Goal: Information Seeking & Learning: Learn about a topic

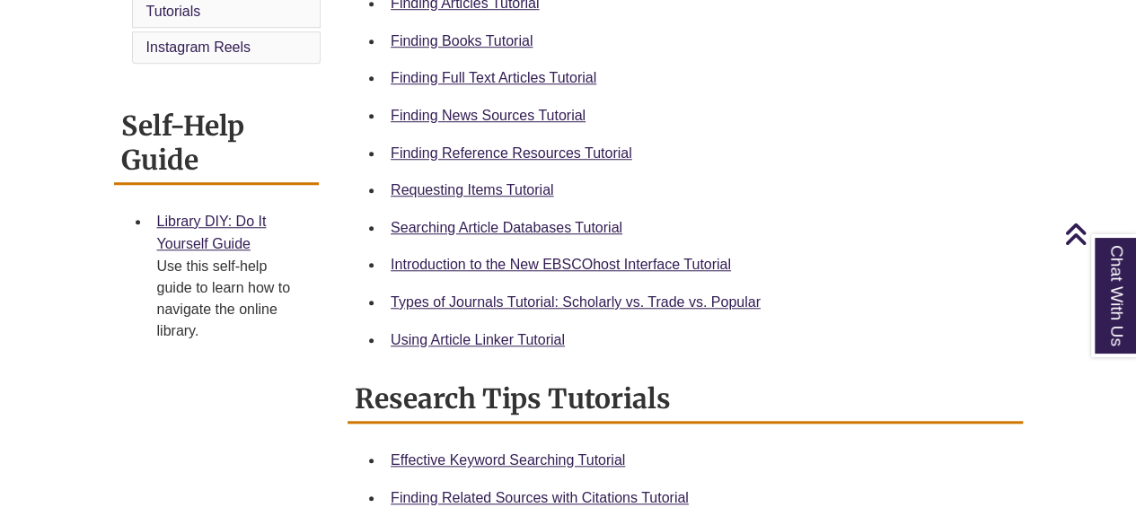
scroll to position [666, 0]
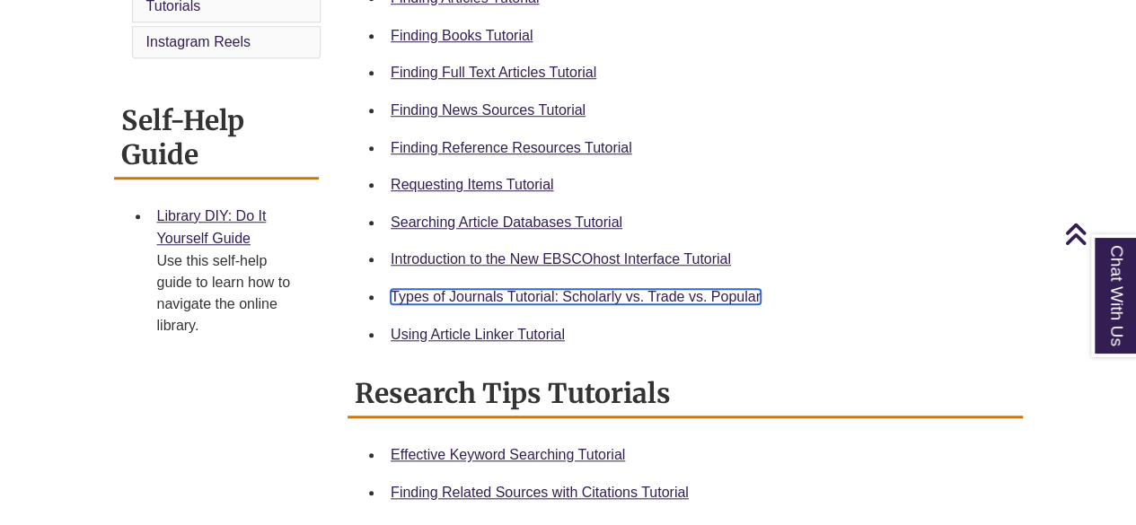
click at [564, 292] on link "Types of Journals Tutorial: Scholarly vs. Trade vs. Popular" at bounding box center [576, 296] width 370 height 15
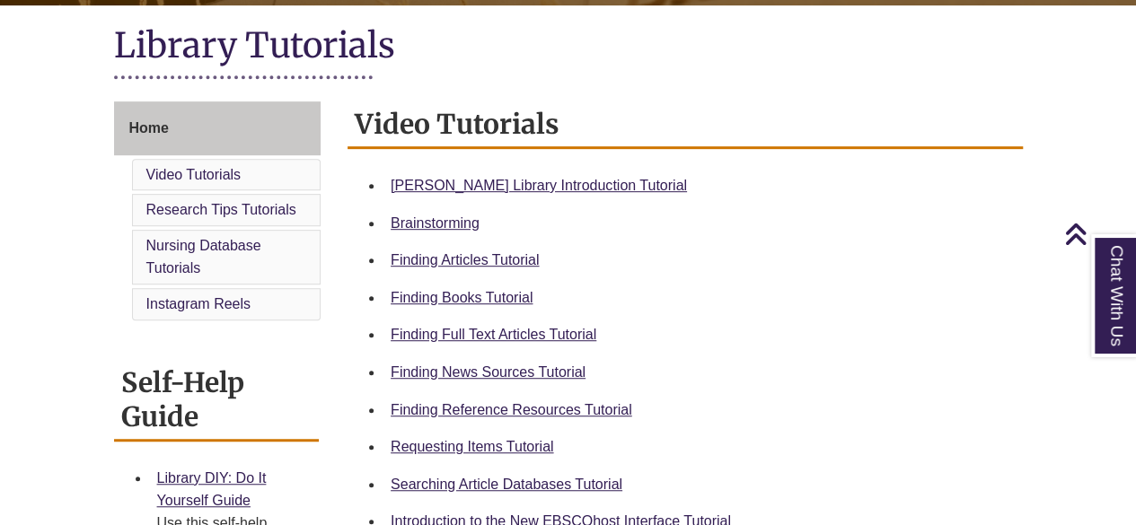
scroll to position [405, 0]
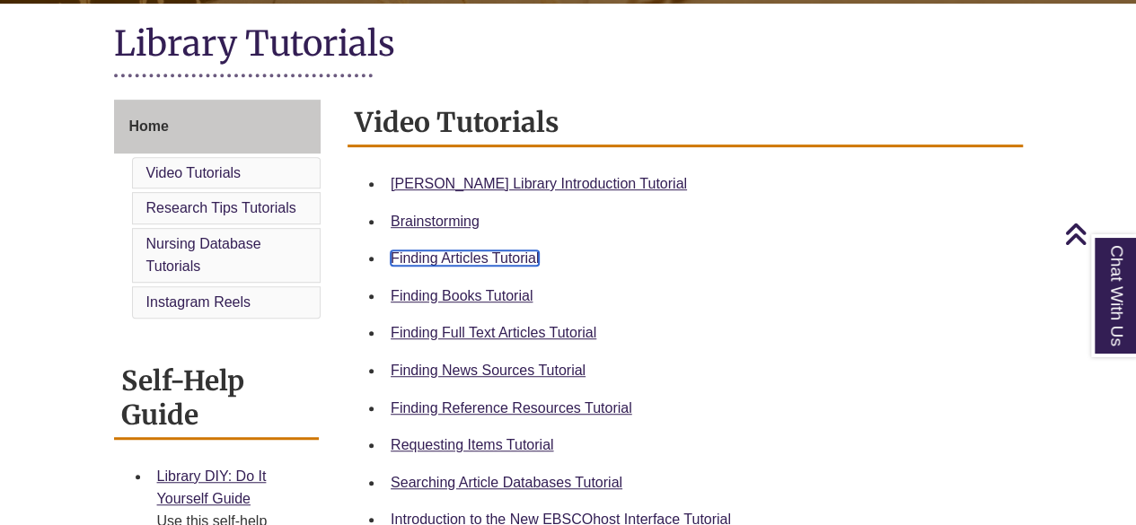
click at [516, 256] on link "Finding Articles Tutorial" at bounding box center [465, 258] width 148 height 15
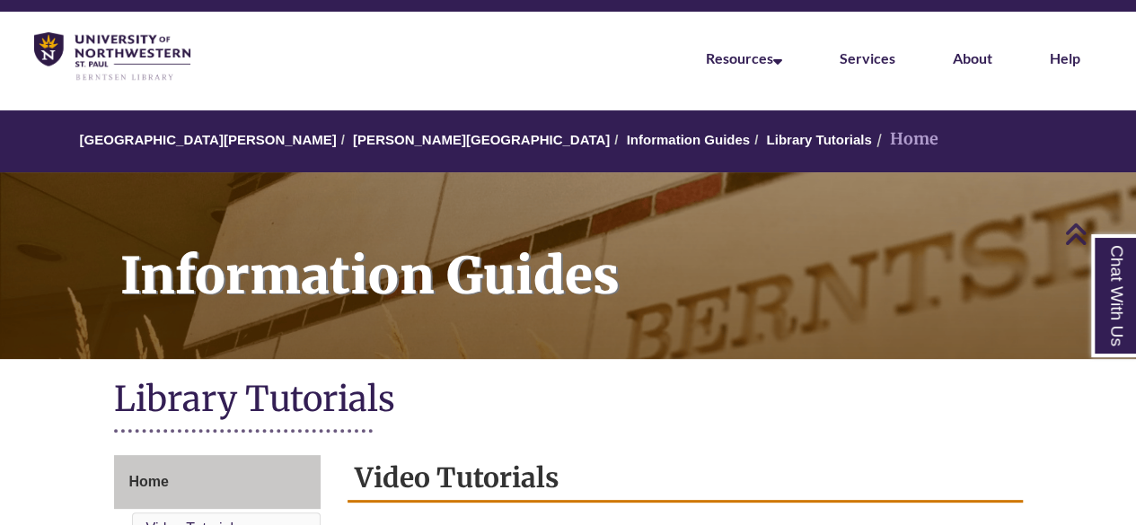
scroll to position [0, 0]
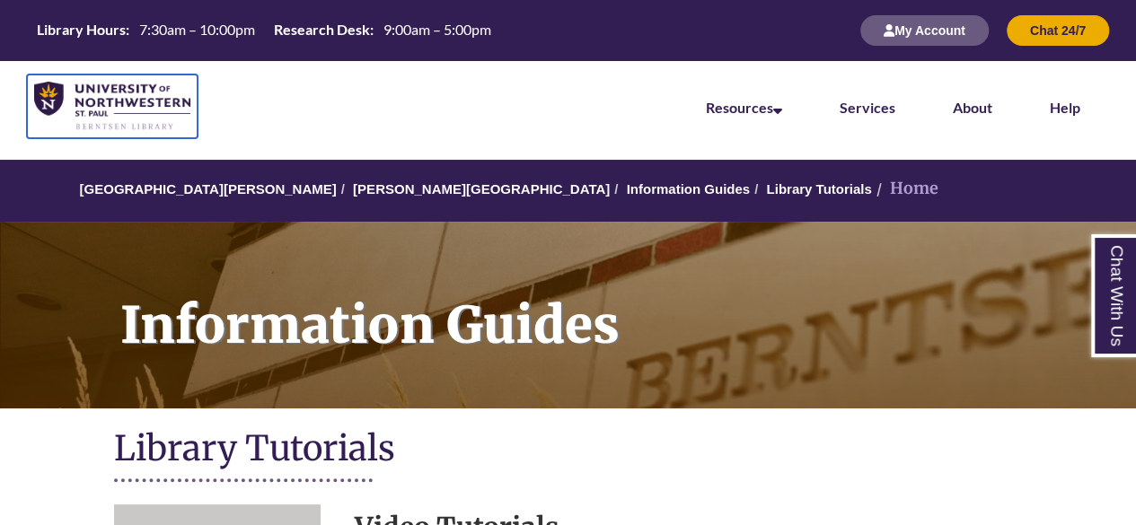
click at [164, 101] on img at bounding box center [112, 106] width 156 height 49
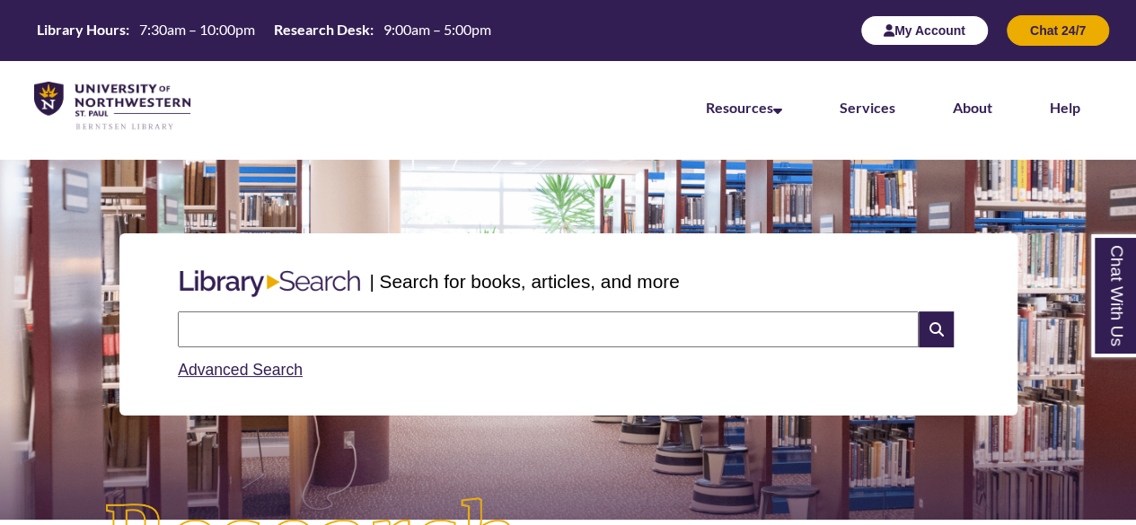
scroll to position [9, 9]
click at [942, 24] on button "My Account" at bounding box center [924, 30] width 128 height 31
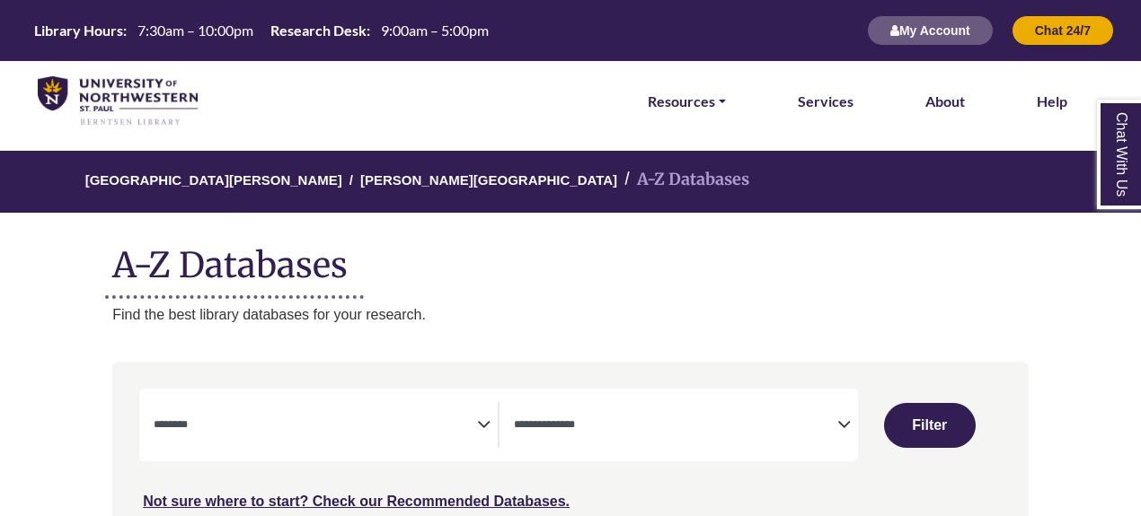
select select "Database Subject Filter"
select select "Database Types Filter"
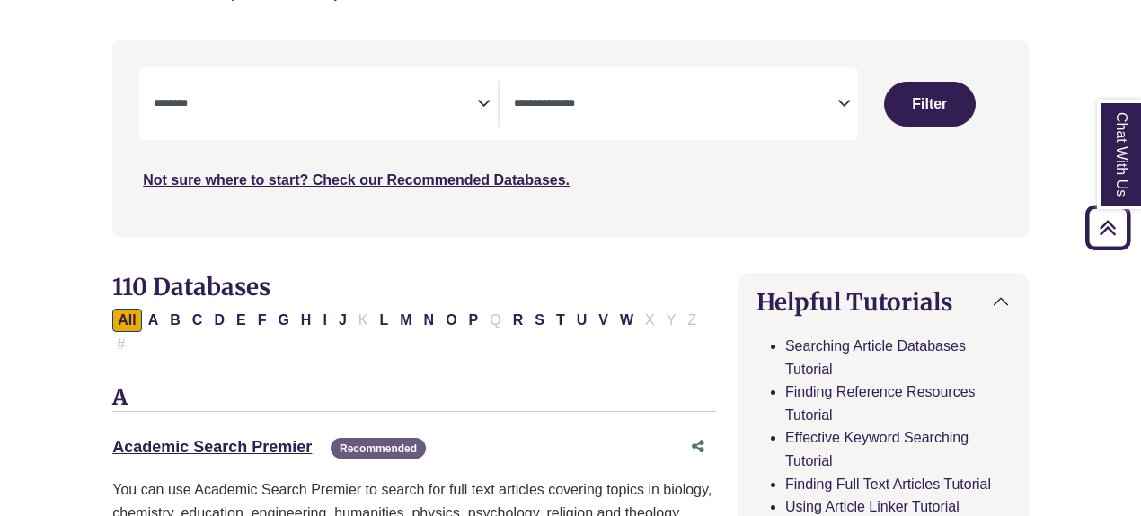
scroll to position [323, 0]
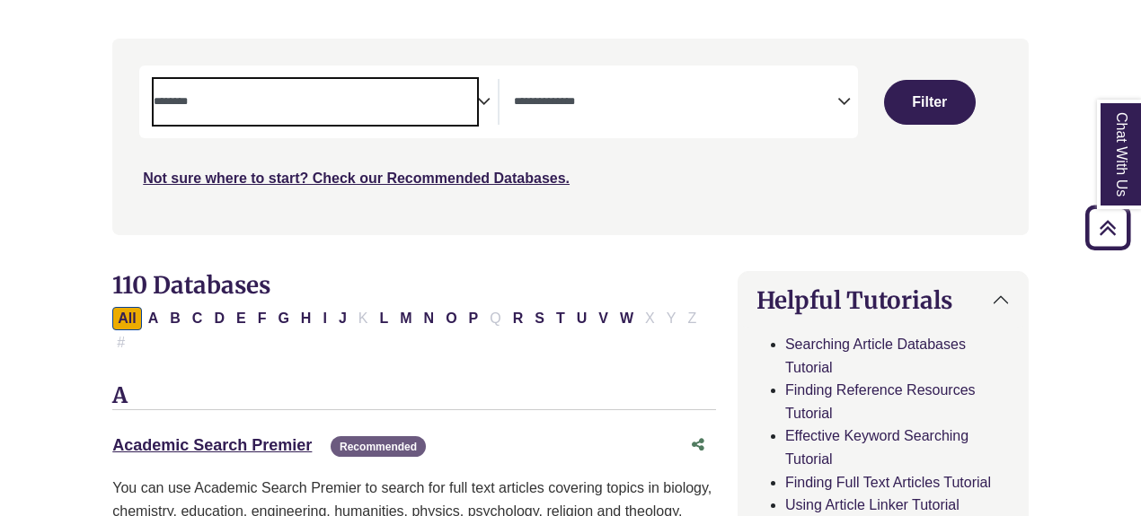
click at [282, 92] on span "Search filters" at bounding box center [315, 99] width 323 height 15
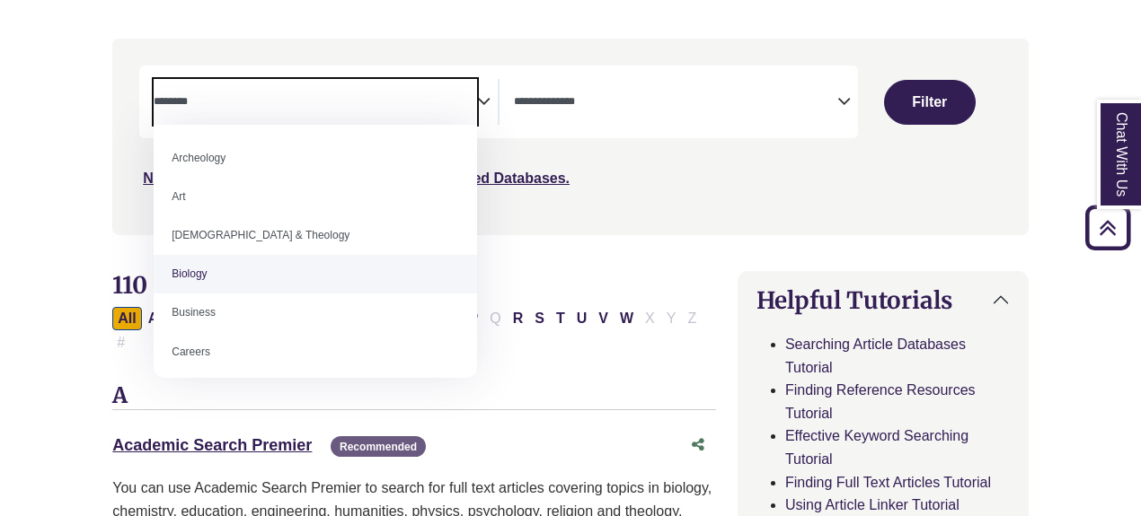
select select "*****"
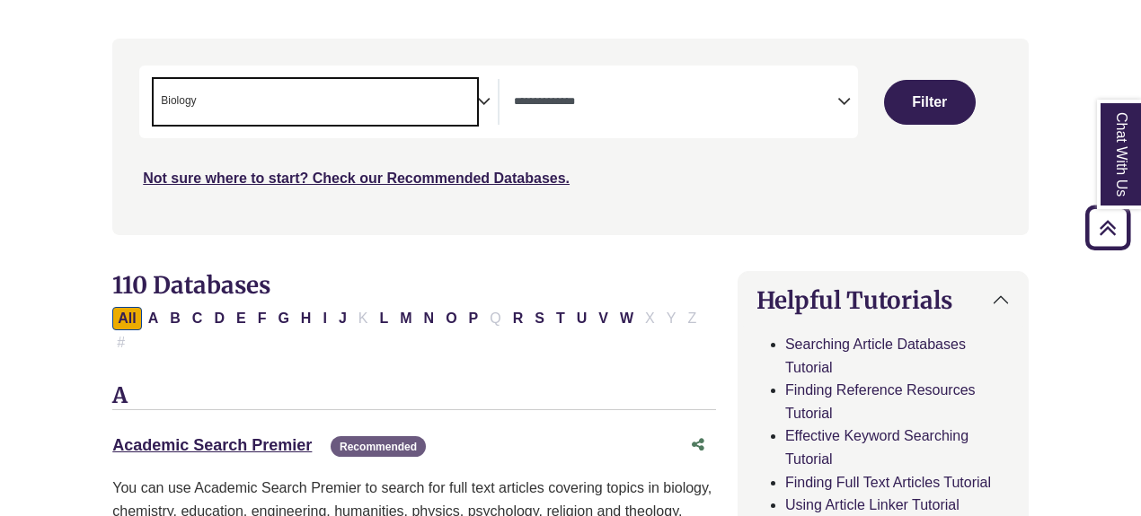
scroll to position [53, 0]
click at [541, 114] on span "Search filters" at bounding box center [675, 102] width 323 height 46
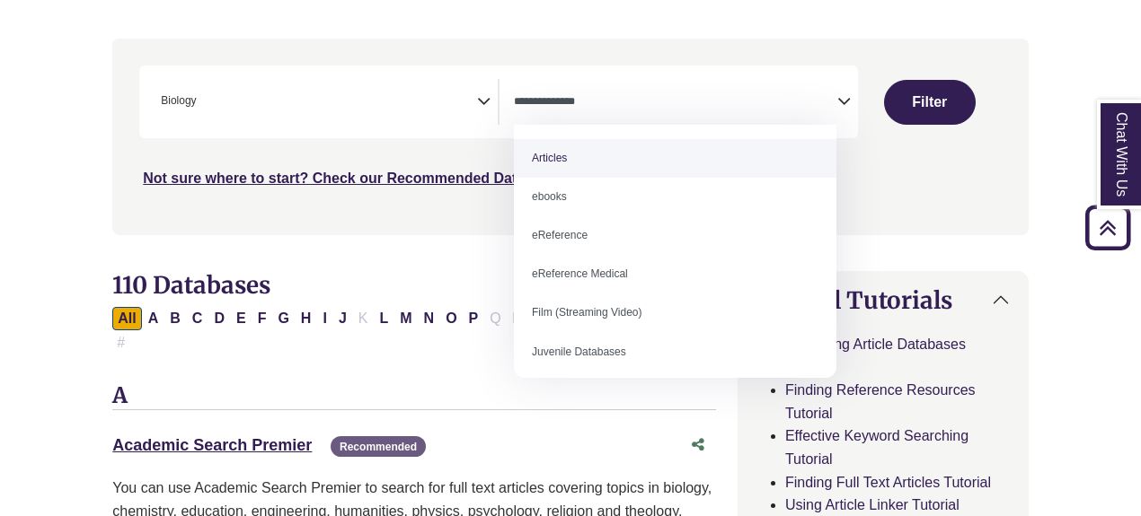
select select "*****"
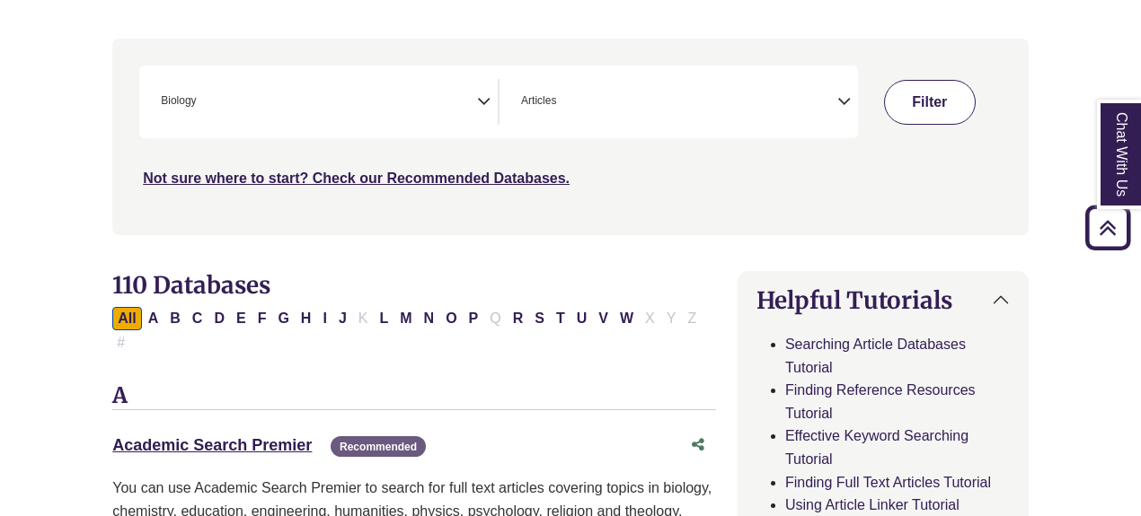
click at [931, 101] on button "Filter" at bounding box center [930, 102] width 92 height 45
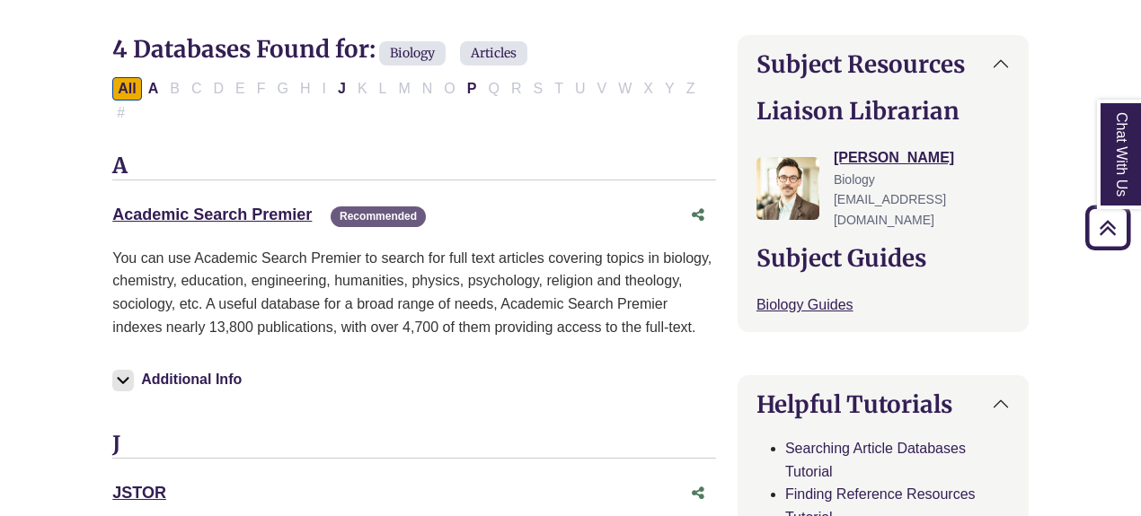
scroll to position [558, 0]
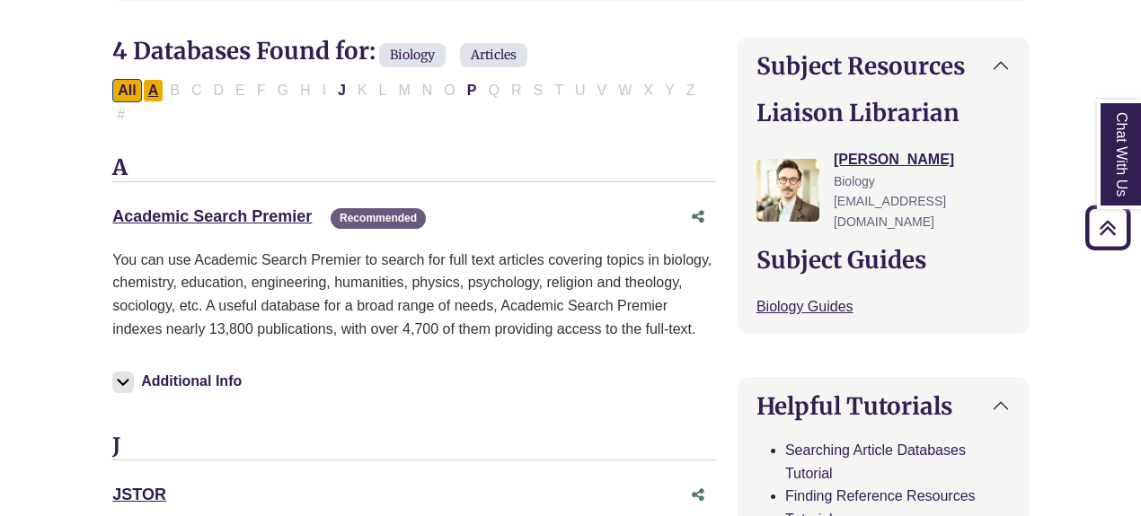
click at [154, 87] on button "A" at bounding box center [154, 90] width 22 height 23
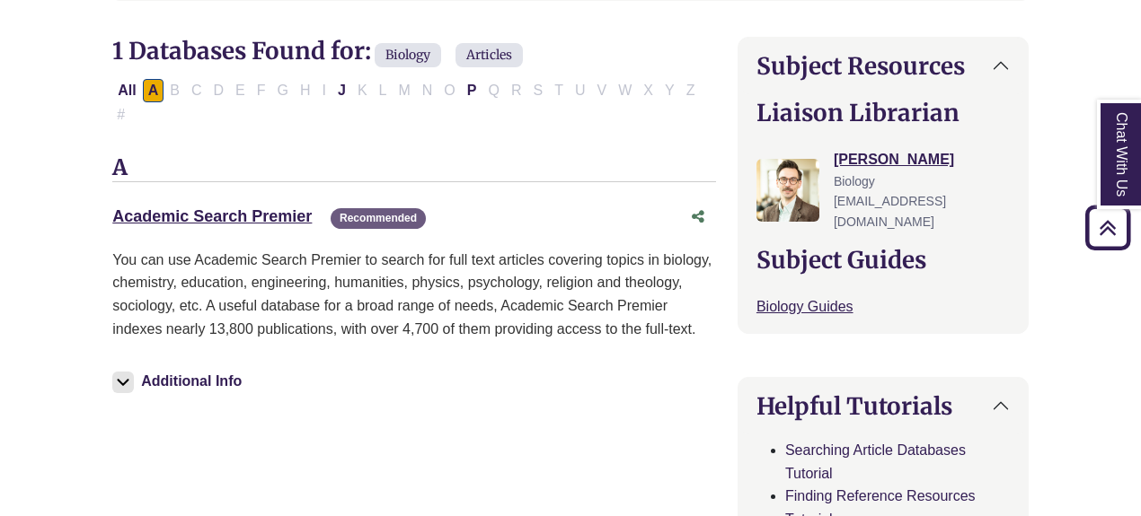
click at [176, 86] on div "All A B C D E F G H I J K L M N O P Q R S T U V W X Y Z #" at bounding box center [406, 102] width 589 height 40
click at [334, 86] on button "J" at bounding box center [341, 90] width 19 height 23
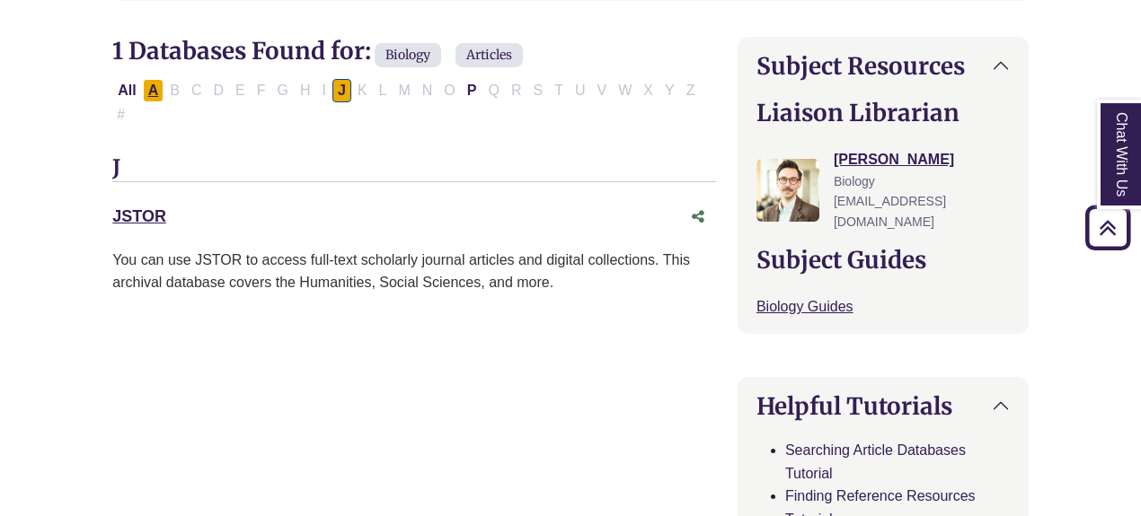
click at [150, 89] on button "A" at bounding box center [154, 90] width 22 height 23
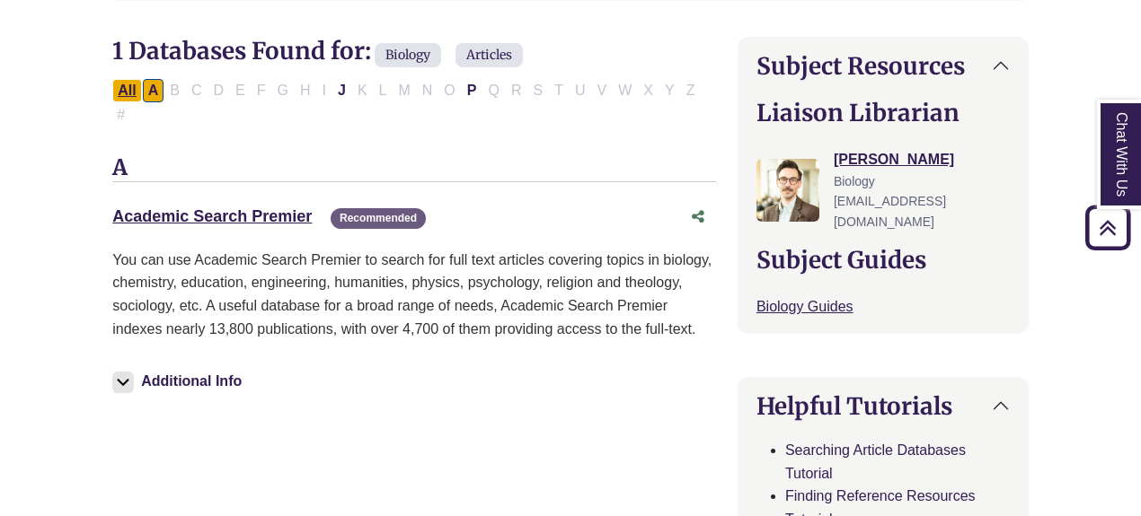
click at [125, 86] on button "All" at bounding box center [126, 90] width 29 height 23
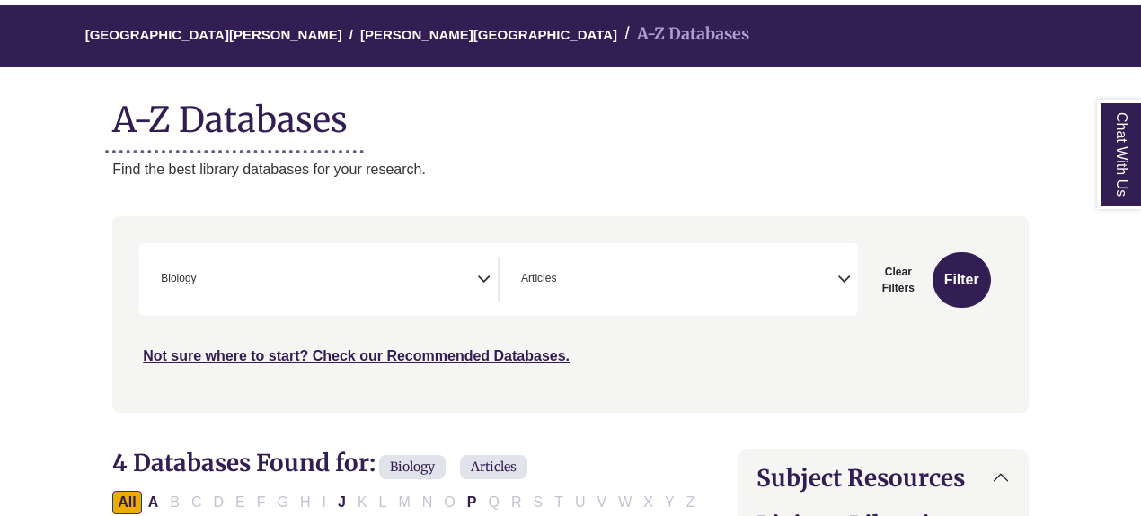
scroll to position [149, 0]
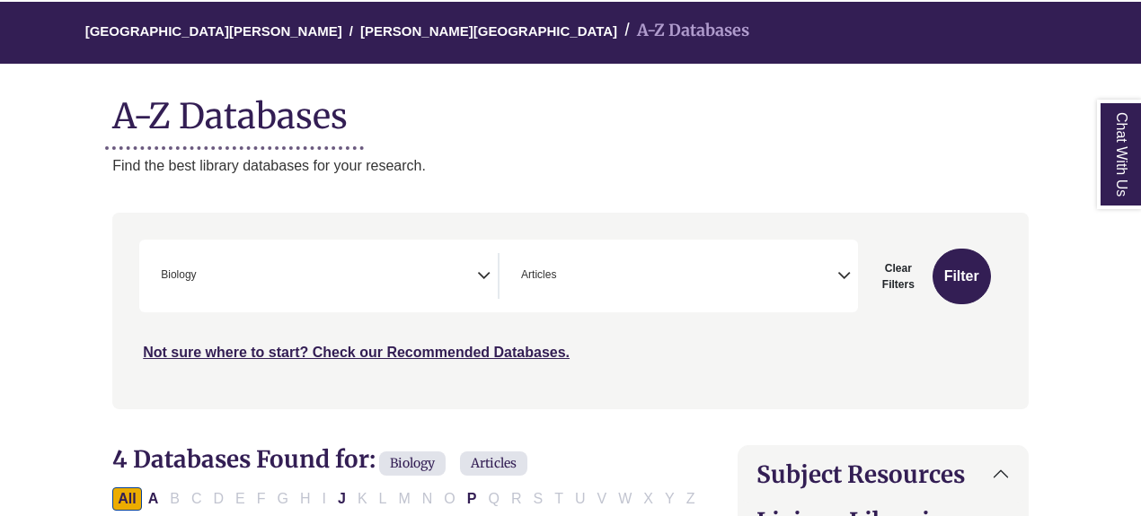
click at [431, 285] on span "× Biology" at bounding box center [315, 276] width 323 height 46
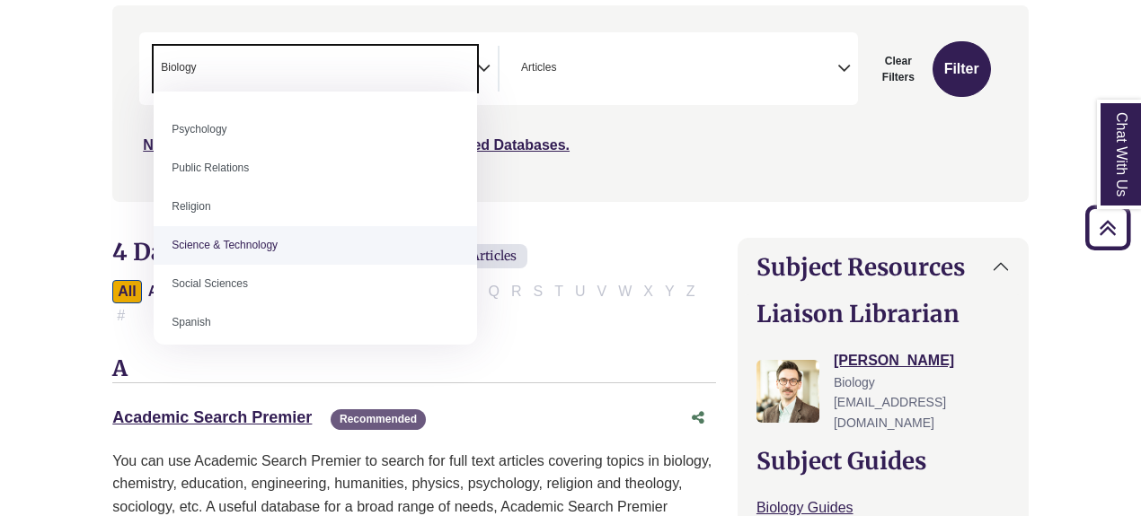
scroll to position [1432, 0]
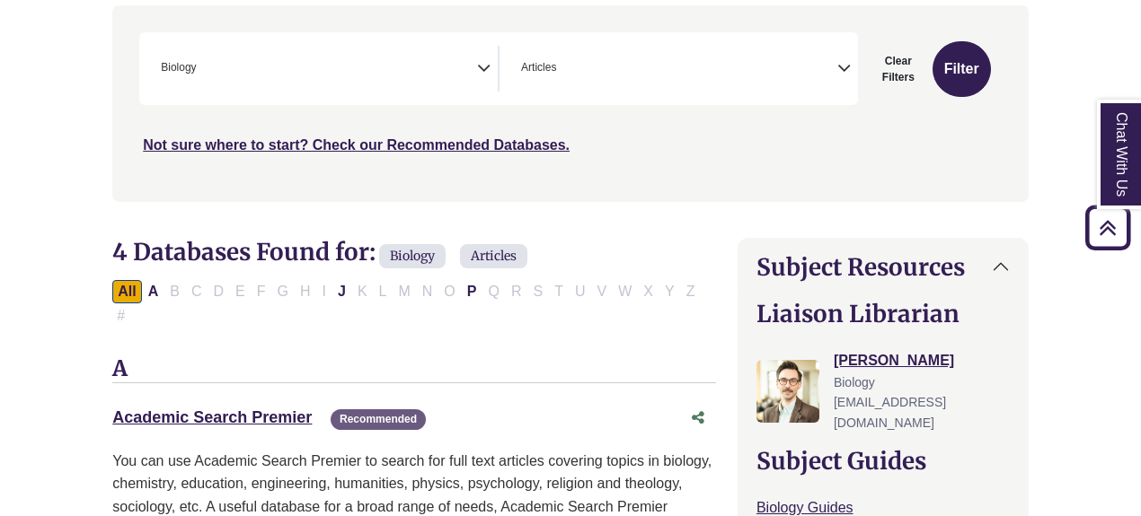
click at [654, 128] on div "Not sure where to start? Check our Recommended Databases." at bounding box center [462, 138] width 647 height 38
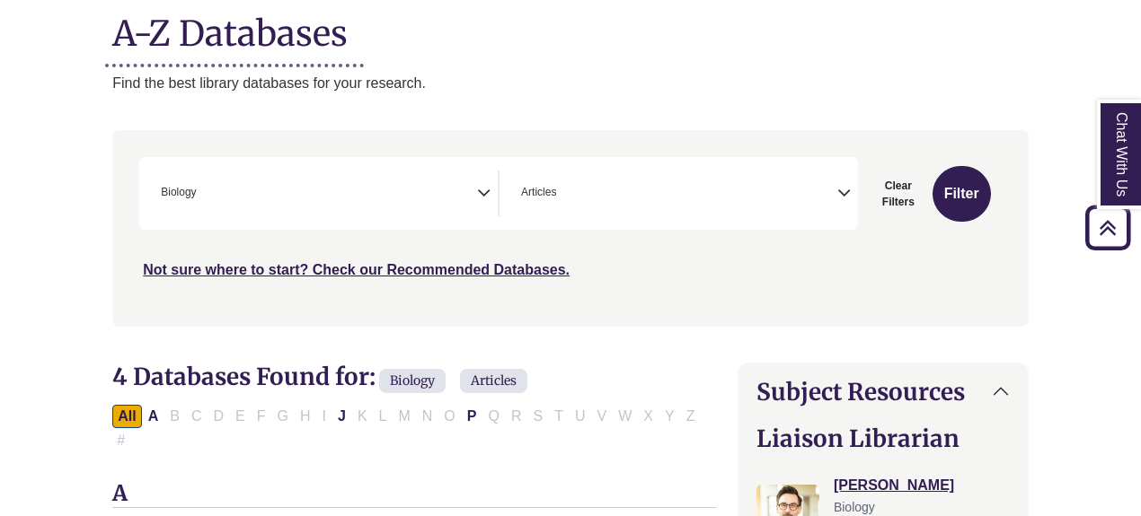
scroll to position [220, 0]
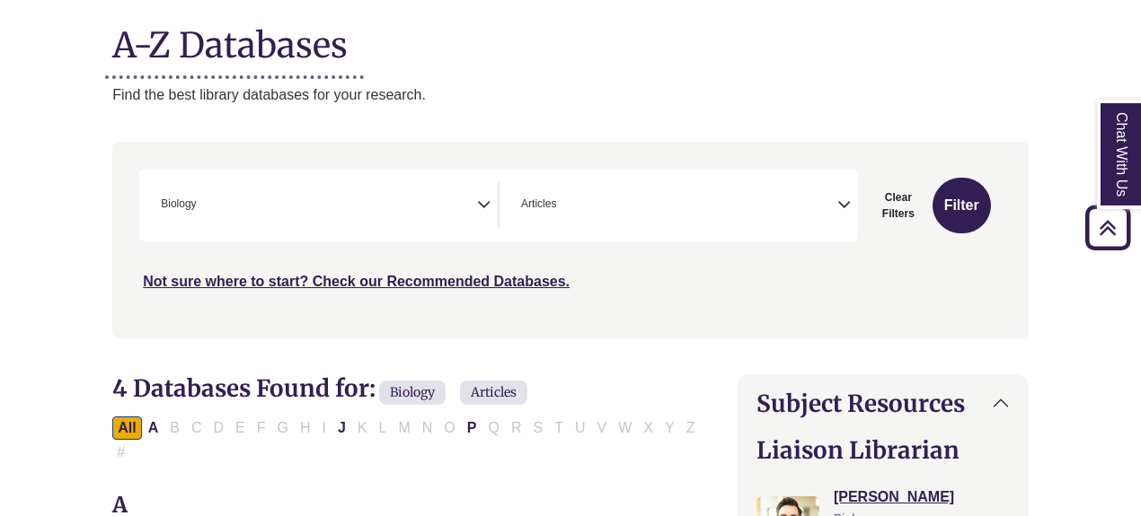
click at [471, 205] on span "× Biology" at bounding box center [315, 205] width 323 height 46
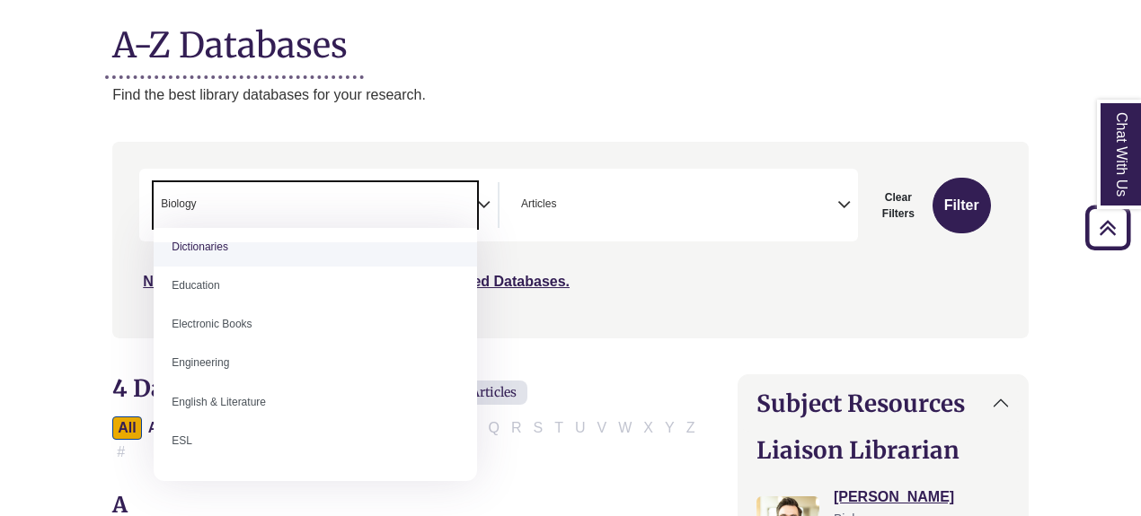
scroll to position [485, 0]
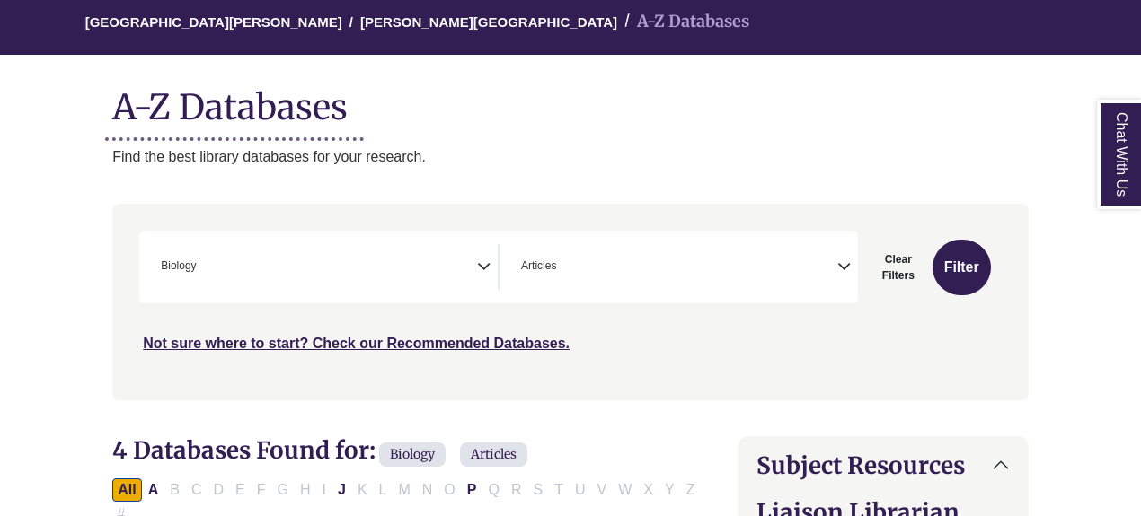
scroll to position [159, 0]
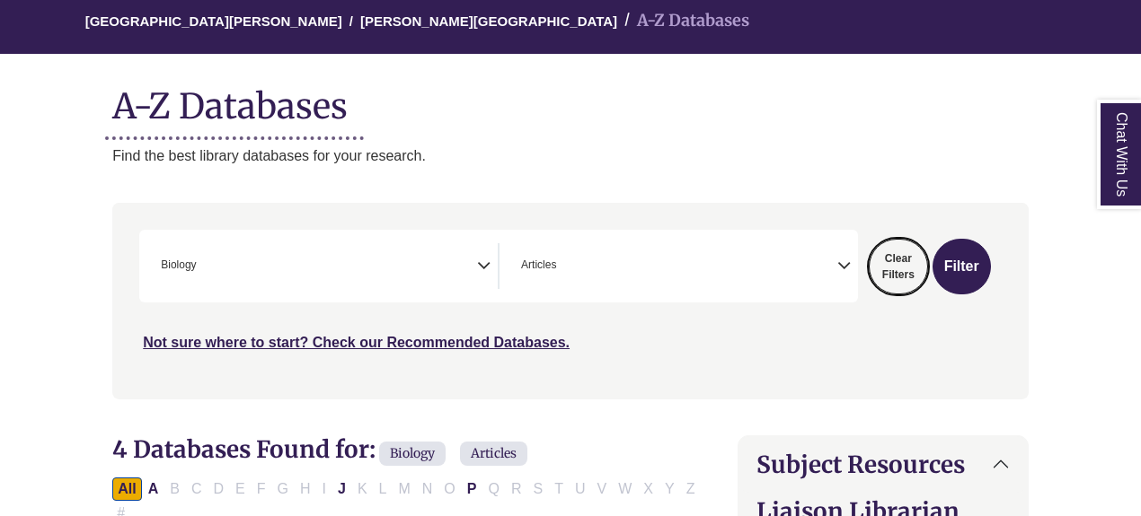
click at [887, 267] on button "Clear Filters" at bounding box center [898, 267] width 59 height 56
select select "Database Subject Filter"
select select "Database Types Filter"
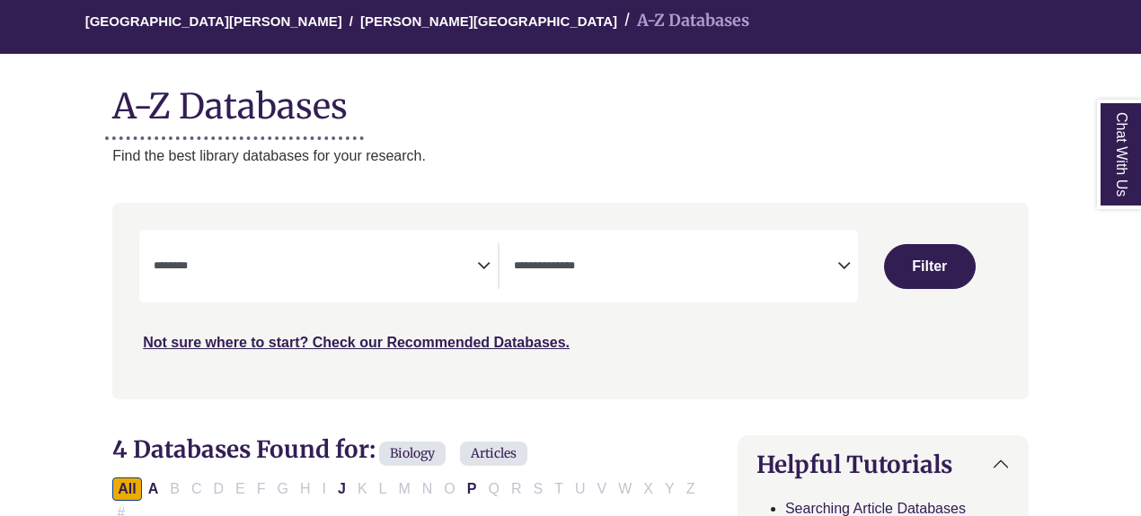
select select "Database Subject Filter"
select select "Database Types Filter"
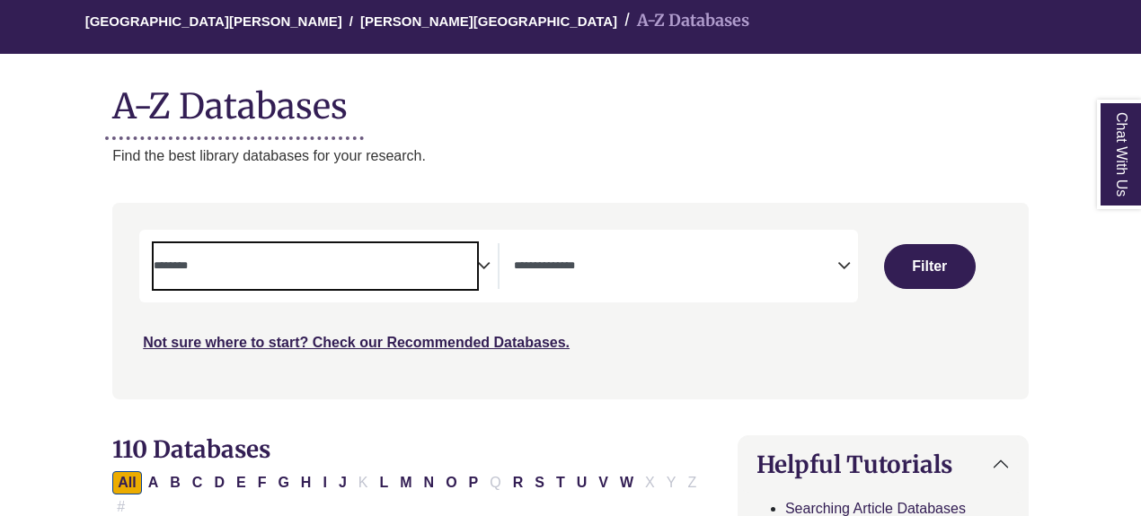
click at [471, 271] on textarea "Search" at bounding box center [315, 267] width 323 height 14
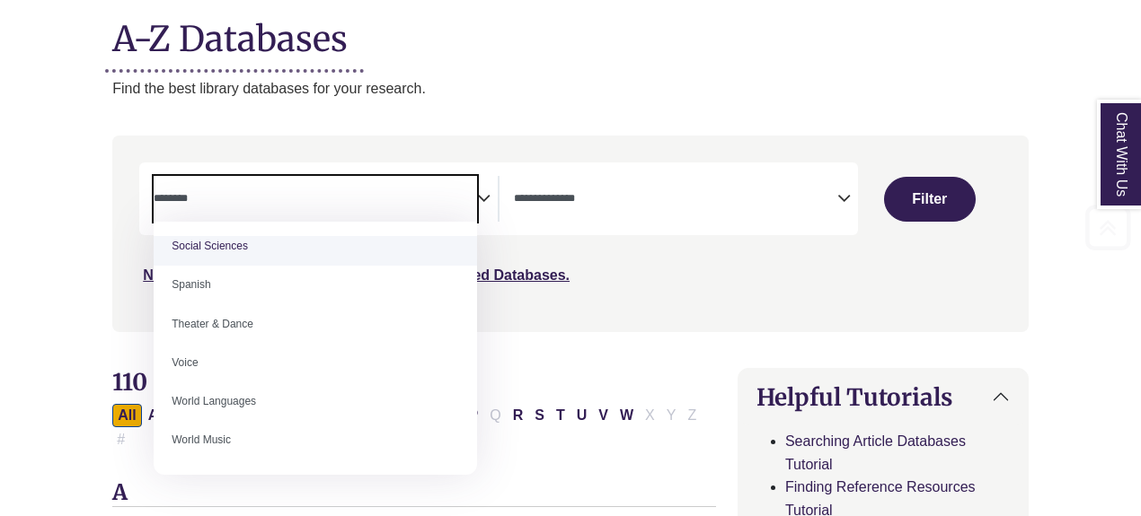
scroll to position [231, 0]
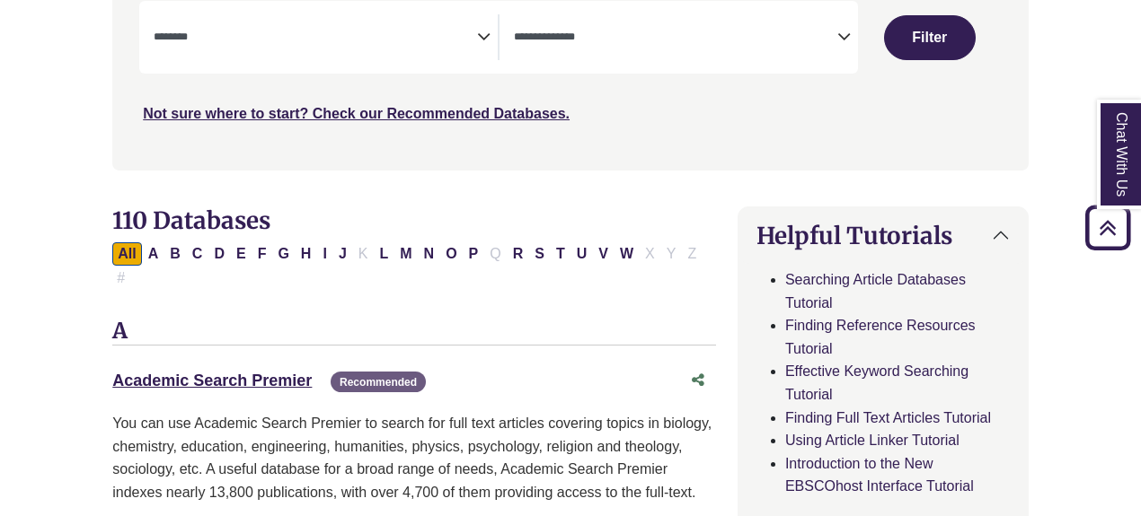
scroll to position [389, 0]
click at [275, 371] on link "Academic Search Premier This link opens in a new window" at bounding box center [211, 380] width 199 height 18
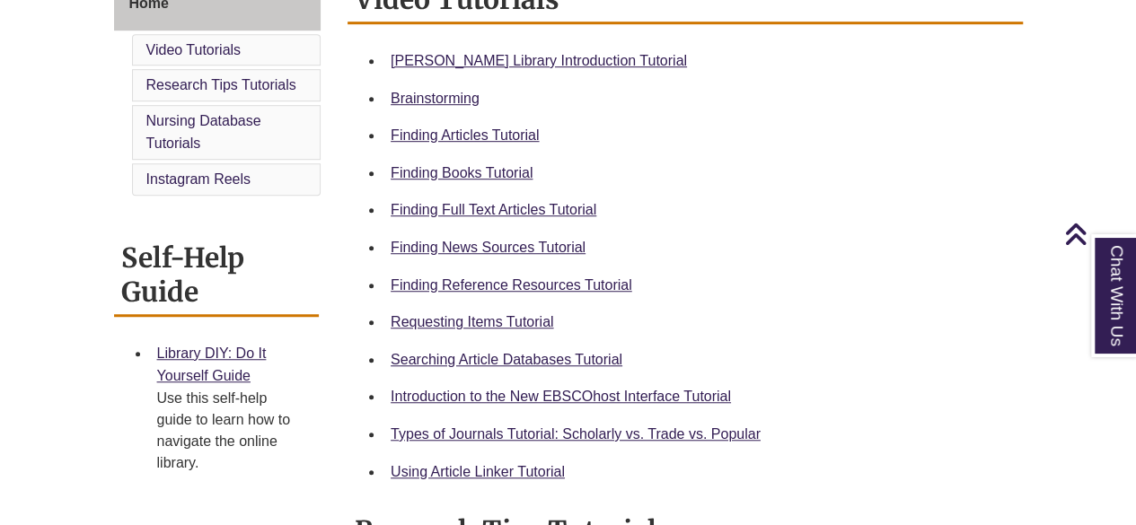
scroll to position [532, 0]
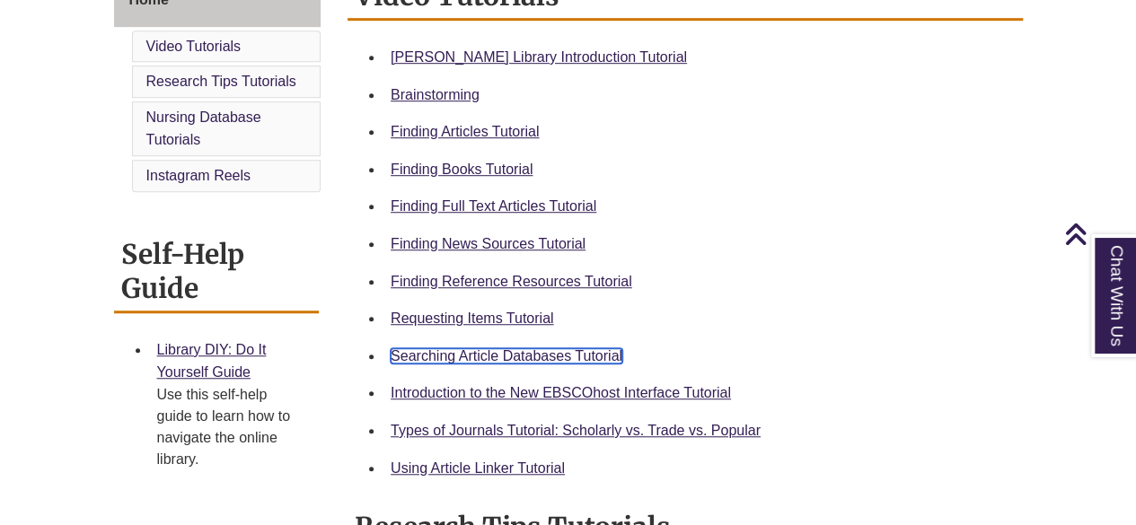
click at [560, 351] on link "Searching Article Databases Tutorial" at bounding box center [507, 355] width 232 height 15
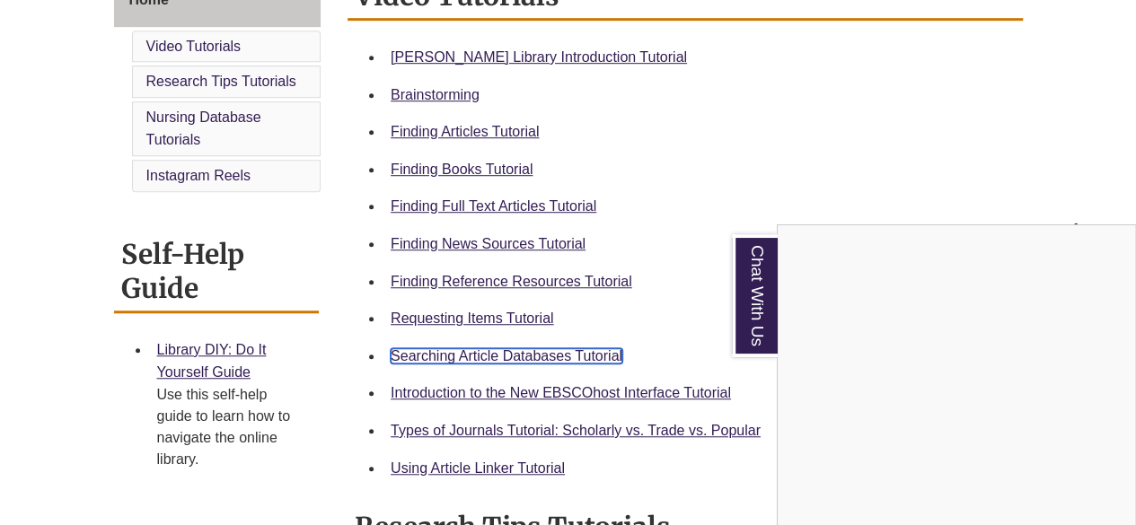
scroll to position [0, 0]
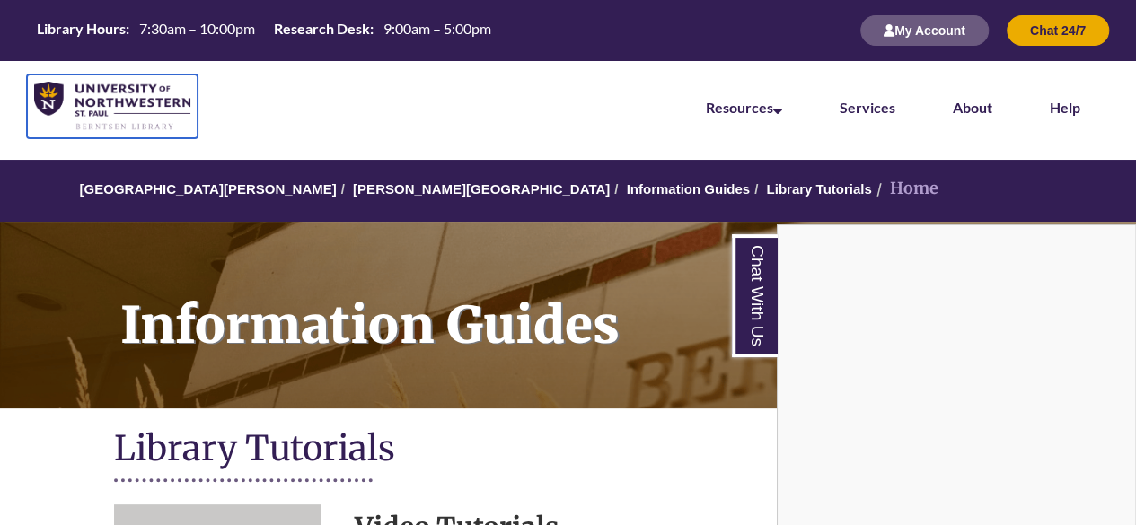
click at [118, 98] on img at bounding box center [112, 106] width 156 height 49
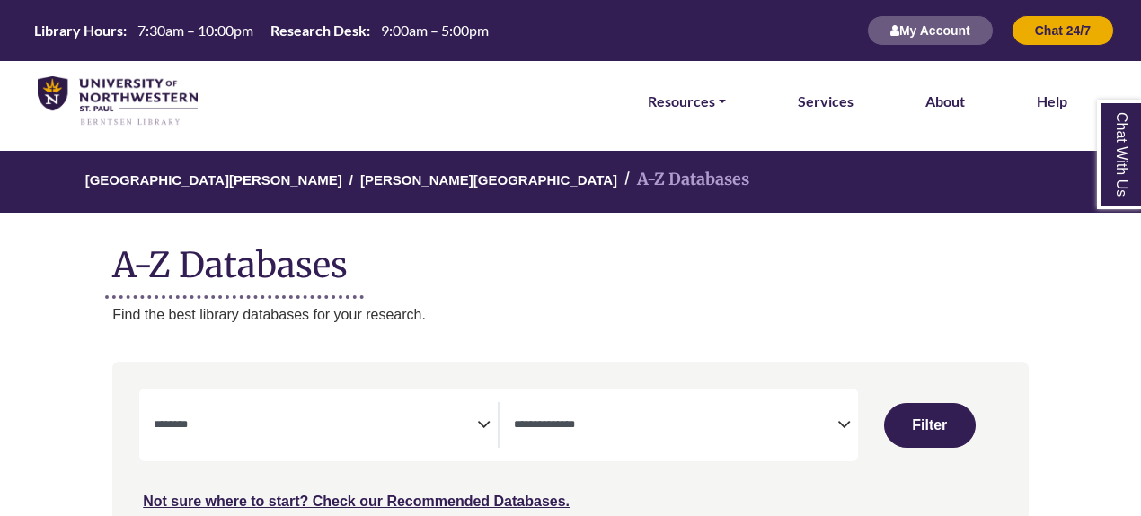
select select "Database Subject Filter"
select select "Database Types Filter"
select select "Database Subject Filter"
select select "Database Types Filter"
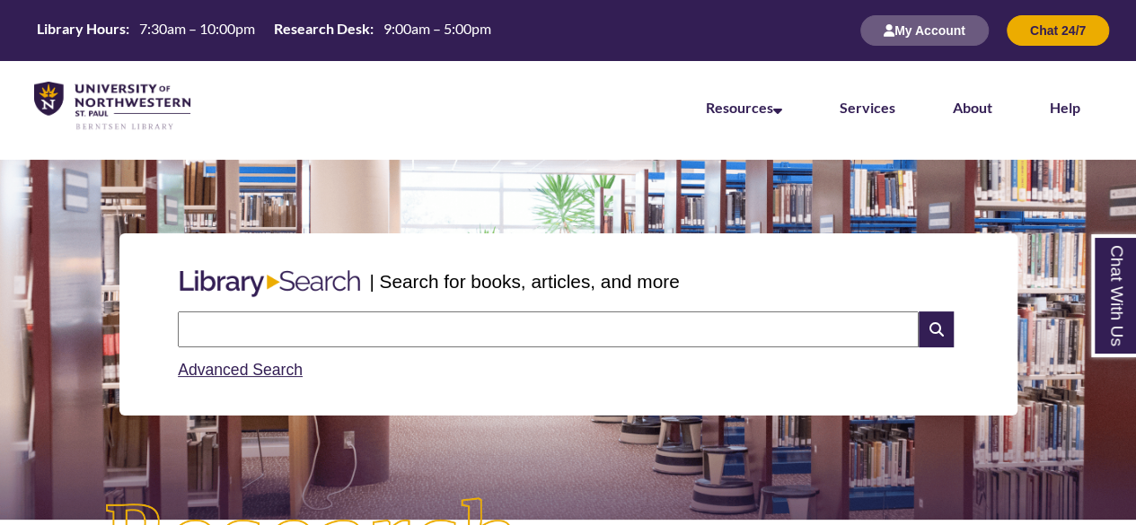
click at [397, 328] on input "text" at bounding box center [548, 330] width 741 height 36
type input "*"
type input "**********"
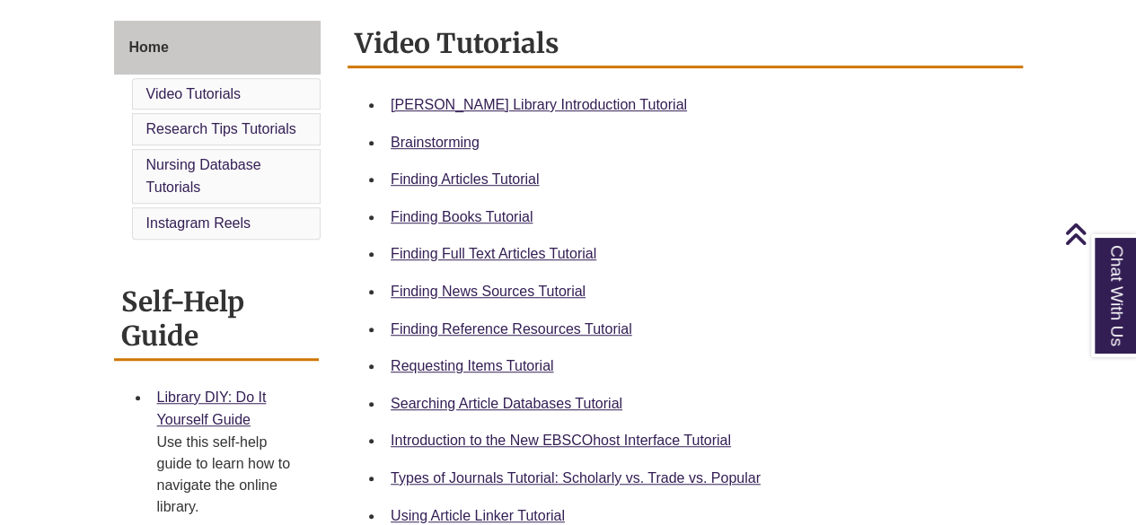
scroll to position [489, 0]
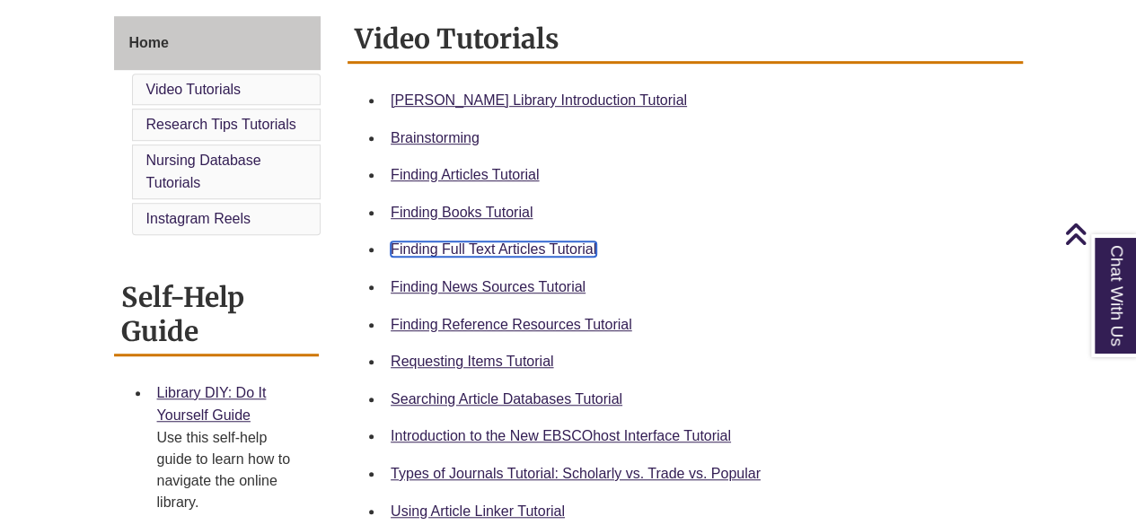
click at [502, 250] on link "Finding Full Text Articles Tutorial" at bounding box center [494, 249] width 206 height 15
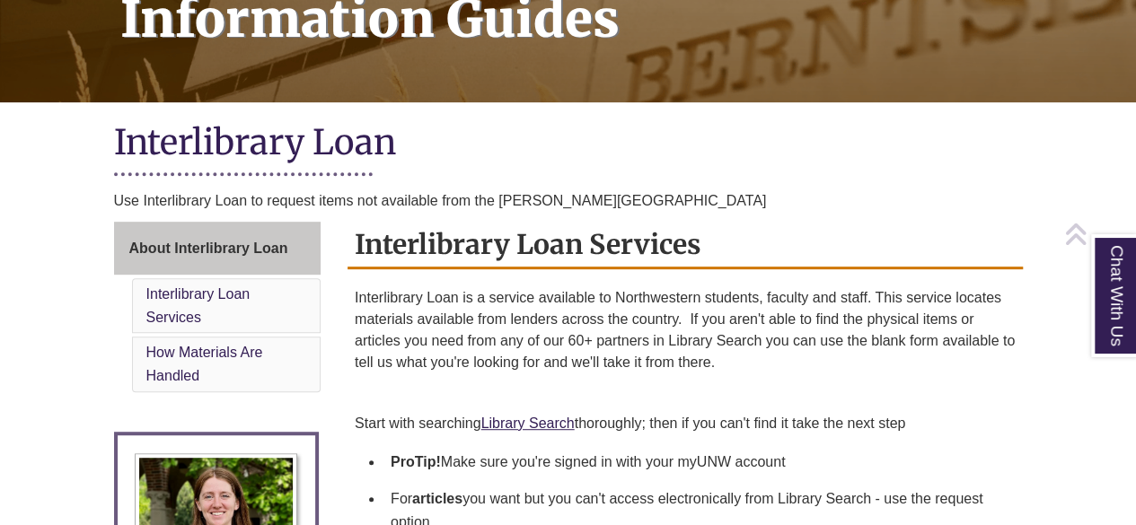
scroll to position [307, 0]
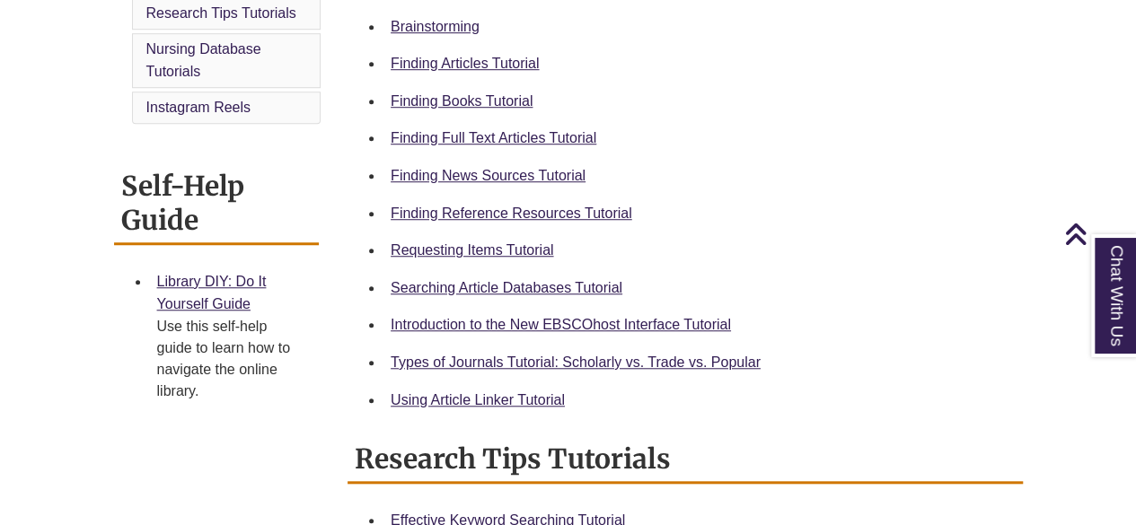
scroll to position [603, 0]
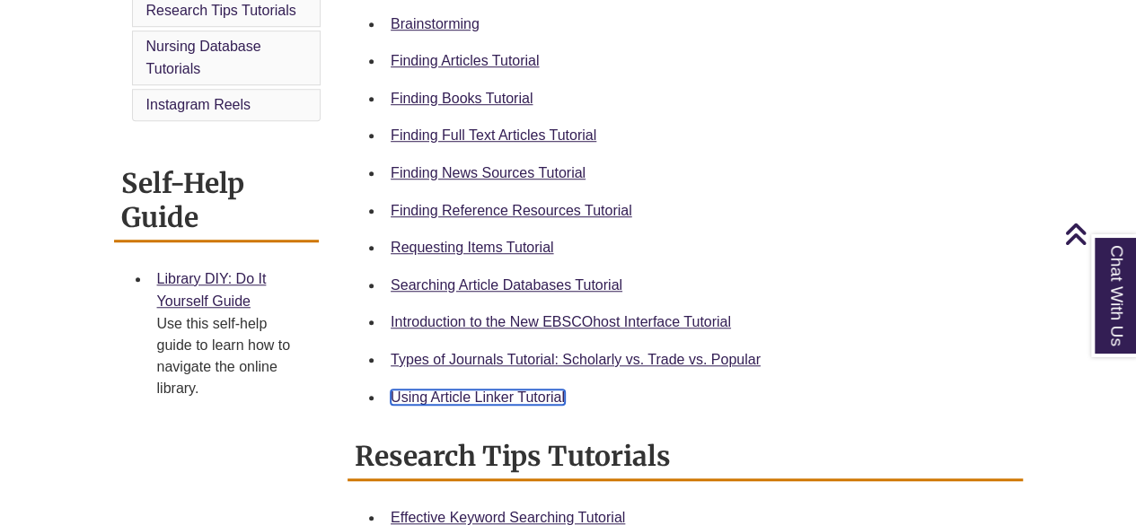
click at [452, 398] on link "Using Article Linker Tutorial" at bounding box center [478, 397] width 174 height 15
